Goal: Check status: Check status

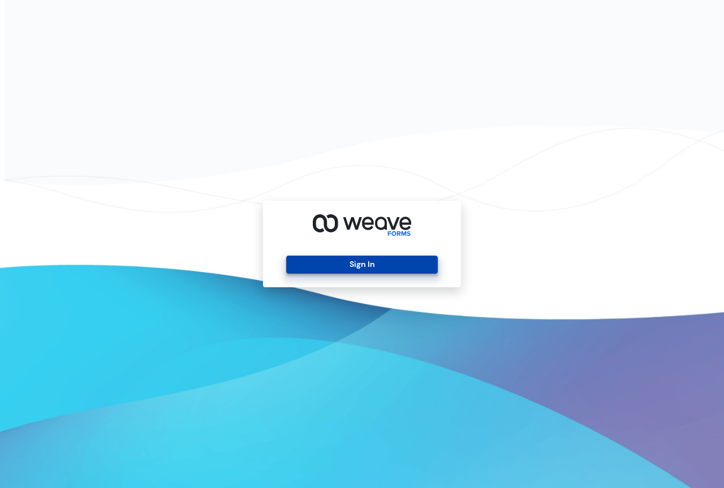
click at [340, 260] on button "Sign In" at bounding box center [361, 265] width 151 height 18
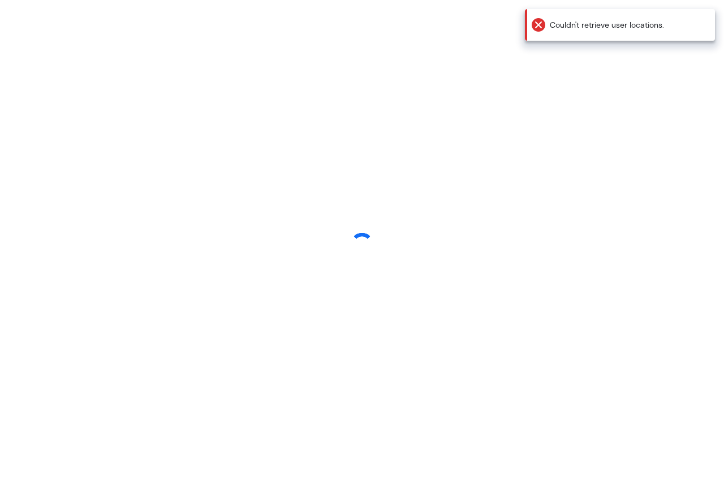
click at [538, 24] on icon at bounding box center [539, 25] width 14 height 14
